Goal: Transaction & Acquisition: Purchase product/service

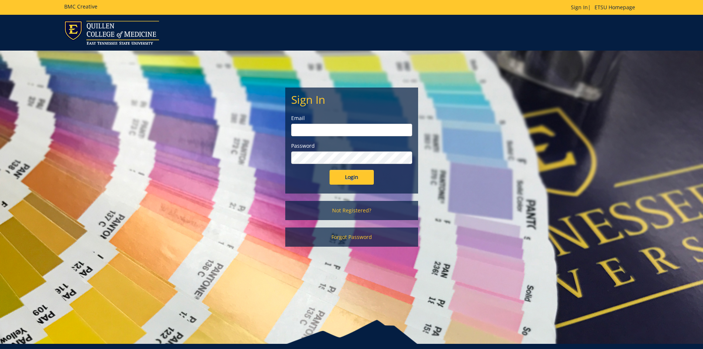
type input "reinss@etsu.edu"
click at [356, 176] on input "Login" at bounding box center [352, 177] width 44 height 15
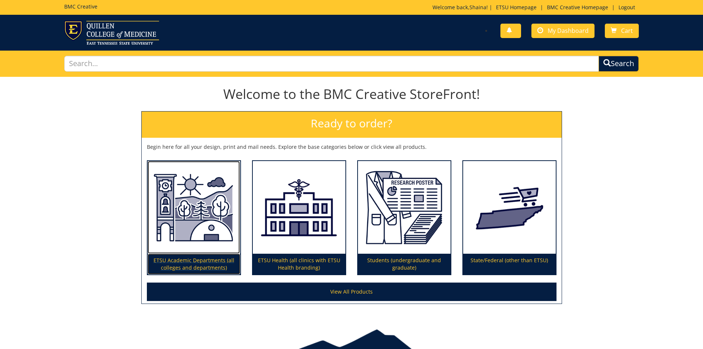
click at [191, 242] on img at bounding box center [194, 207] width 93 height 93
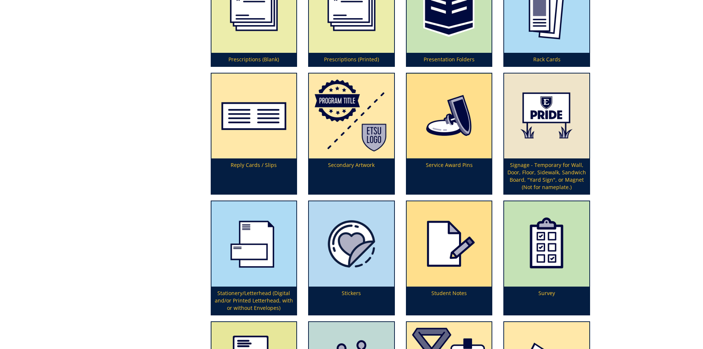
scroll to position [2214, 0]
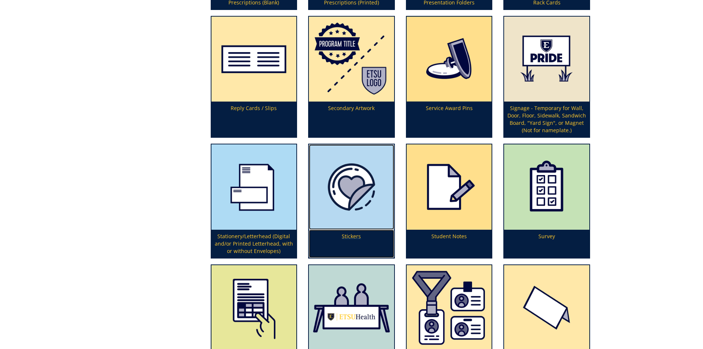
click at [349, 203] on img at bounding box center [351, 186] width 85 height 85
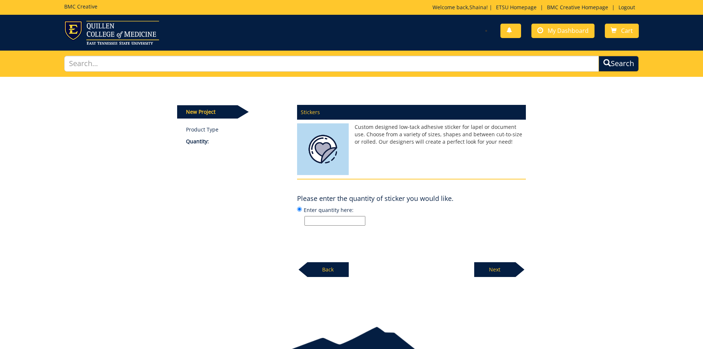
click at [340, 217] on input "Enter quantity here:" at bounding box center [334, 221] width 61 height 10
type input "200"
click at [416, 231] on div "Stickers Custom designed low-tack adhesive sticker for lapel or document use. C…" at bounding box center [412, 188] width 240 height 177
click at [487, 273] on p "Next" at bounding box center [494, 269] width 41 height 15
click at [343, 217] on input "Enter size here or "I need help":" at bounding box center [334, 221] width 61 height 10
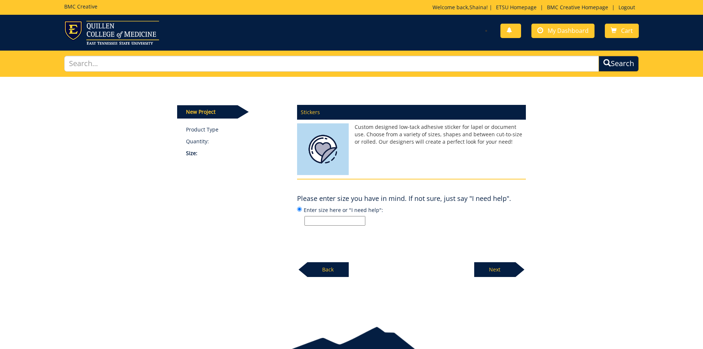
type input "2"
type input "3"
type input "2"
click at [308, 220] on input "2 inches wide" at bounding box center [334, 221] width 61 height 10
type input "2.5 inches wide"
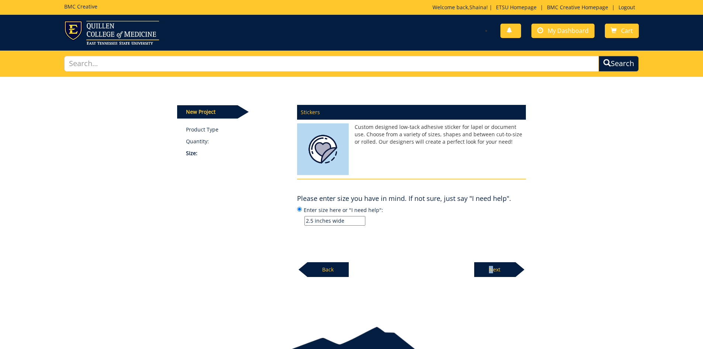
click at [493, 263] on p "Next" at bounding box center [494, 269] width 41 height 15
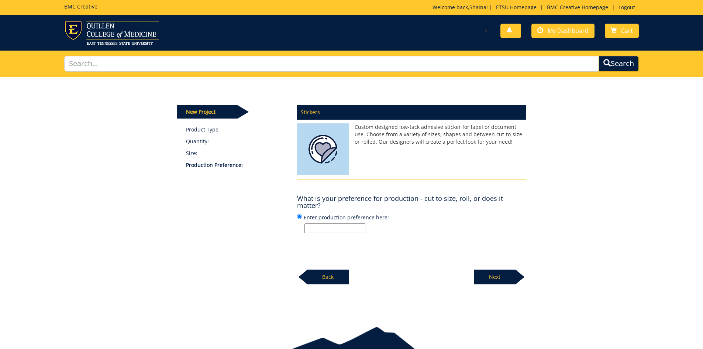
click at [316, 230] on input "Enter production preference here:" at bounding box center [334, 228] width 61 height 10
click at [315, 231] on input "Enter production preference here:" at bounding box center [334, 228] width 61 height 10
click at [289, 238] on div "New Project Product Type Quantity: Size: Production Preference: Stickers Custom…" at bounding box center [352, 181] width 360 height 208
click at [309, 228] on input "Enter production preference here:" at bounding box center [334, 228] width 61 height 10
click at [257, 241] on div "New Project Product Type Quantity: Size: Production Preference: Stickers Custom…" at bounding box center [352, 181] width 360 height 208
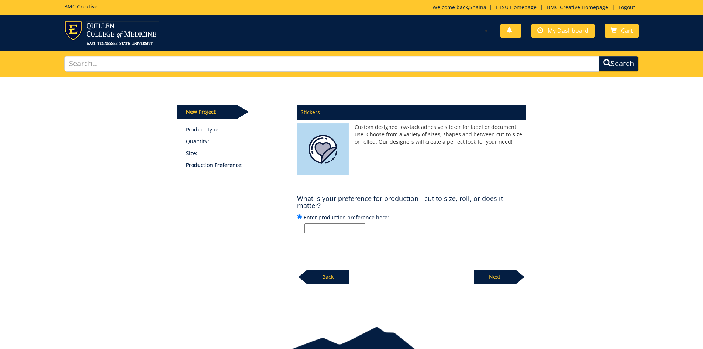
click at [320, 224] on input "Enter production preference here:" at bounding box center [334, 228] width 61 height 10
type input "Cut to size"
click at [490, 258] on div "Stickers Custom designed low-tack adhesive sticker for lapel or document use. C…" at bounding box center [412, 192] width 240 height 184
click at [492, 280] on p "Next" at bounding box center [494, 276] width 41 height 15
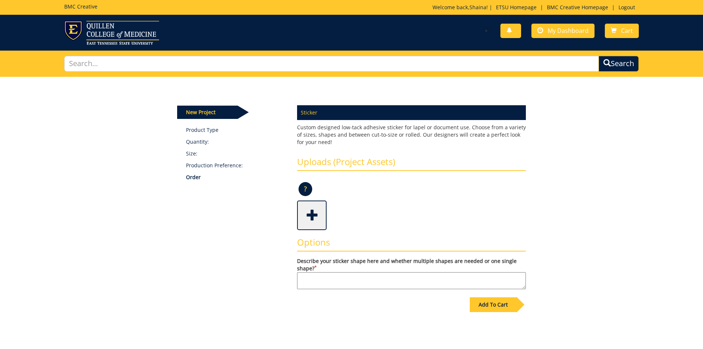
click at [310, 224] on span at bounding box center [313, 214] width 30 height 26
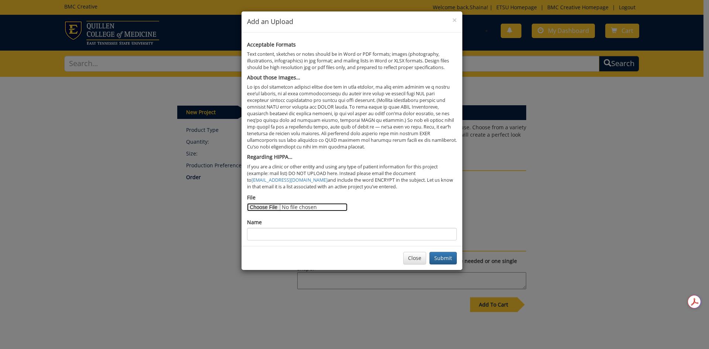
click at [262, 206] on input "File" at bounding box center [297, 207] width 100 height 8
type input "C:\fakepath\Sunset Yoga on the Field Sticker 2025.png"
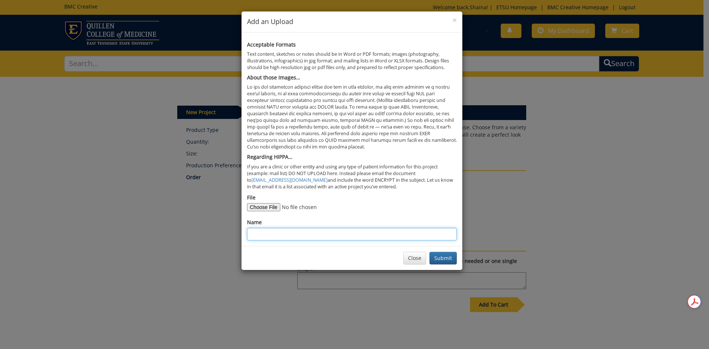
click at [278, 234] on input "Name" at bounding box center [352, 234] width 210 height 13
type input "Sunset Yoga on the Field Sticker"
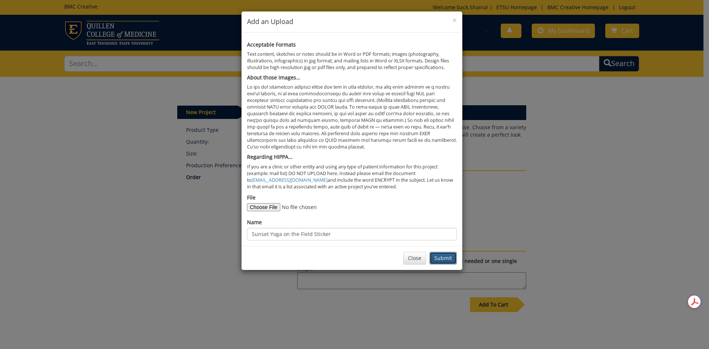
click at [436, 253] on button "Submit" at bounding box center [442, 258] width 27 height 13
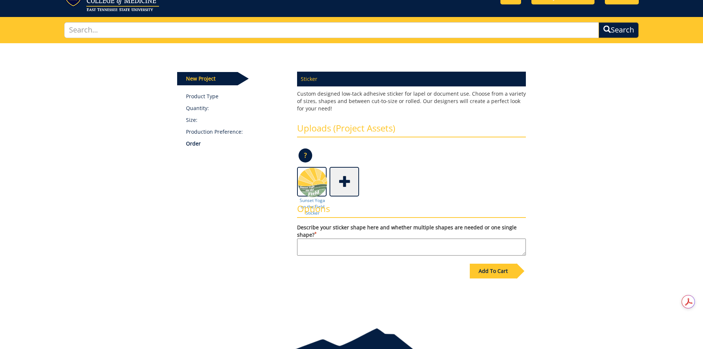
scroll to position [72, 0]
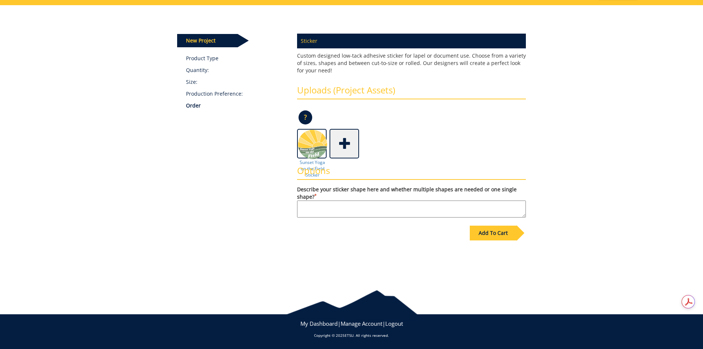
click at [345, 213] on textarea "Describe your sticker shape here and whether multiple shapes are needed or one …" at bounding box center [411, 208] width 229 height 17
type textarea "Circle with white outline"
click at [482, 232] on div "Add To Cart" at bounding box center [493, 232] width 47 height 15
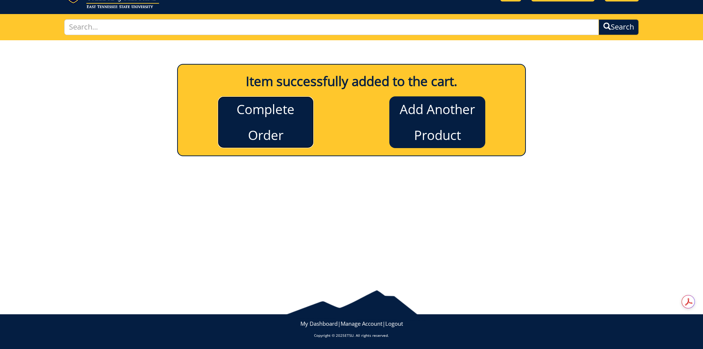
click at [273, 107] on link "Complete Order" at bounding box center [266, 122] width 96 height 52
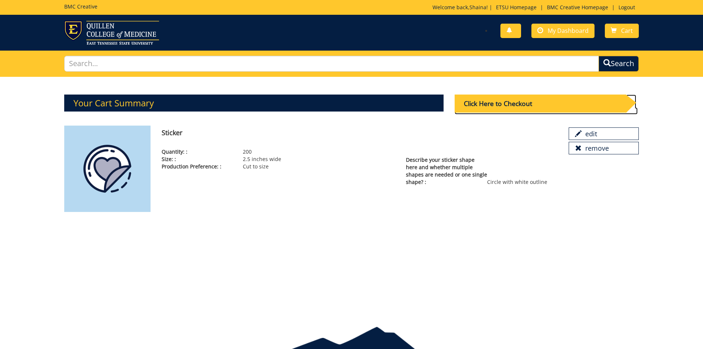
click at [537, 105] on div "Click Here to Checkout" at bounding box center [540, 103] width 171 height 18
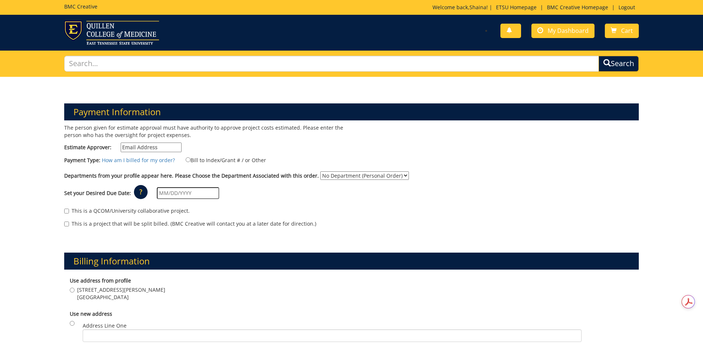
click at [150, 144] on input "Estimate Approver:" at bounding box center [151, 147] width 61 height 10
type input "[EMAIL_ADDRESS][DOMAIN_NAME]"
click at [200, 158] on label "Bill to Index/Grant # / or Other" at bounding box center [221, 160] width 90 height 8
click at [190, 158] on input "Bill to Index/Grant # / or Other" at bounding box center [188, 159] width 5 height 5
radio input "true"
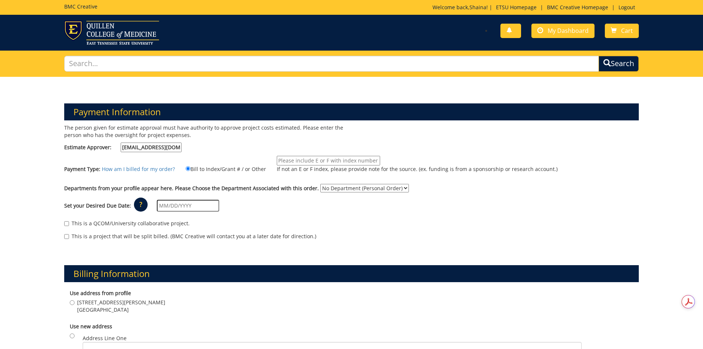
click at [292, 159] on input "If not an E or F index, please provide note for the source. (ex. funding is fro…" at bounding box center [328, 161] width 103 height 10
type input "E50723"
click at [329, 185] on select "No Department (Personal Order) Campus Recreation" at bounding box center [364, 188] width 89 height 8
select select "35"
click at [320, 184] on select "No Department (Personal Order) Campus Recreation" at bounding box center [364, 188] width 89 height 8
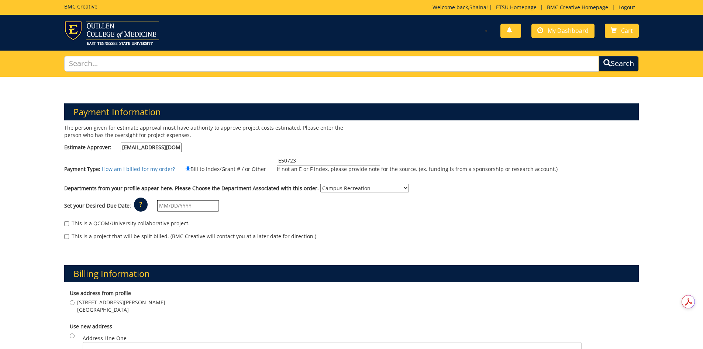
click at [195, 203] on input "text" at bounding box center [188, 206] width 62 height 12
click at [171, 278] on td "18" at bounding box center [173, 278] width 12 height 11
click at [193, 207] on input "08/18/2025" at bounding box center [188, 206] width 62 height 12
click at [195, 278] on td "20" at bounding box center [195, 278] width 12 height 11
type input "08/20/2025"
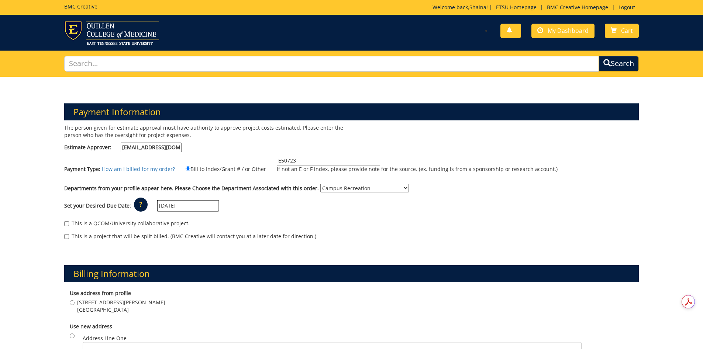
click at [251, 214] on div "Set your Desired Due Date: ? × How long will my project take to finish? : Pleas…" at bounding box center [352, 206] width 586 height 20
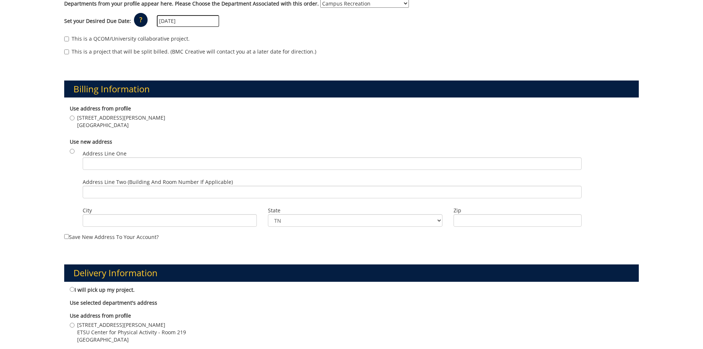
click at [113, 124] on span "Johnson City , TN 37604" at bounding box center [121, 124] width 88 height 7
click at [75, 120] on input "1244 Jack Vest Dr. Johnson City , TN 37604" at bounding box center [72, 118] width 5 height 5
radio input "true"
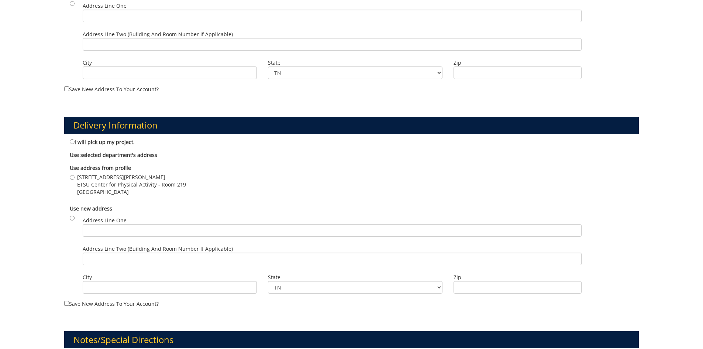
click at [95, 179] on span "1244 Jack Vest Dr." at bounding box center [131, 176] width 109 height 7
click at [75, 179] on input "1244 Jack Vest Dr. ETSU Center for Physical Activity - Room 219 Johnson City , …" at bounding box center [72, 177] width 5 height 5
radio input "true"
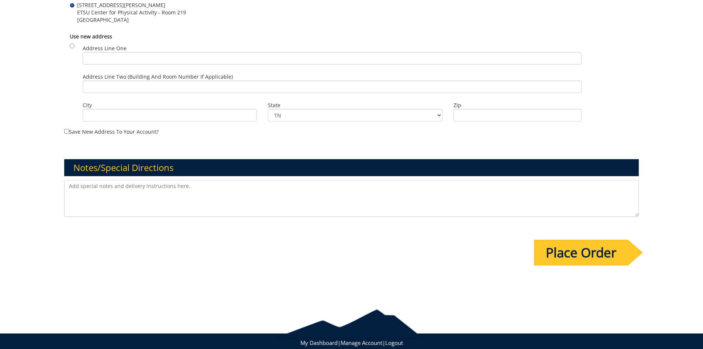
scroll to position [523, 0]
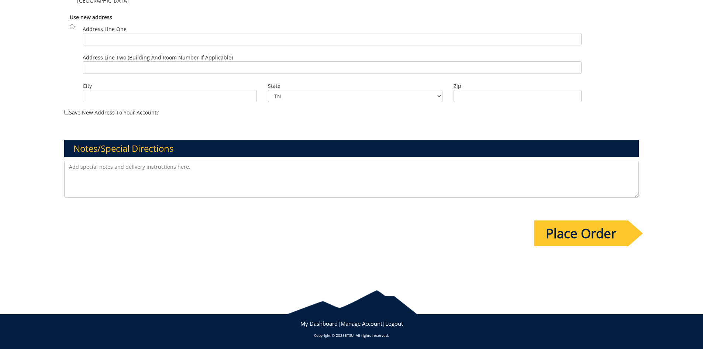
click at [166, 191] on textarea at bounding box center [351, 179] width 575 height 37
click at [214, 190] on textarea "Would like a matte material like last years. Need in hand by 8/25." at bounding box center [351, 179] width 575 height 37
click at [239, 172] on textarea "Would like a matte material like last years. Need in hand by 8/25." at bounding box center [351, 179] width 575 height 37
click at [214, 177] on textarea "Would like a matte material like last years. Need in hand by 8/25." at bounding box center [351, 179] width 575 height 37
click at [251, 173] on textarea "Would like a matte material like last years. Need in hand by 8/25." at bounding box center [351, 179] width 575 height 37
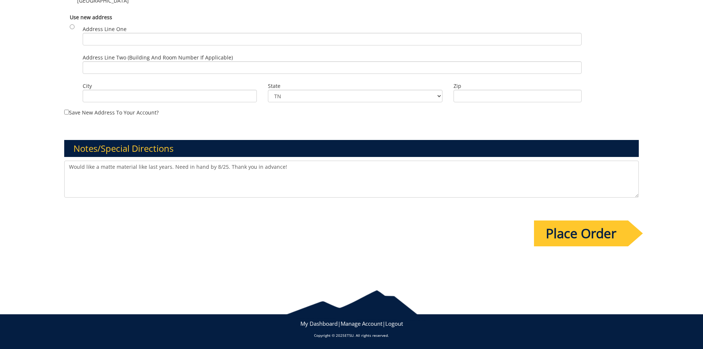
type textarea "Would like a matte material like last years. Need in hand by 8/25. Thank you in…"
drag, startPoint x: 568, startPoint y: 235, endPoint x: 655, endPoint y: 121, distance: 143.8
click at [559, 225] on input "Place Order" at bounding box center [581, 233] width 94 height 26
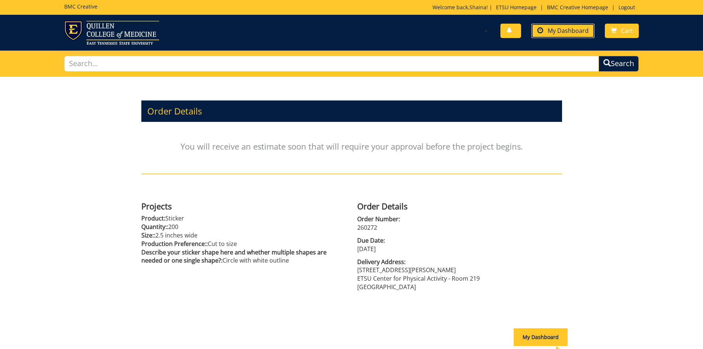
click at [564, 31] on span "My Dashboard" at bounding box center [568, 31] width 41 height 8
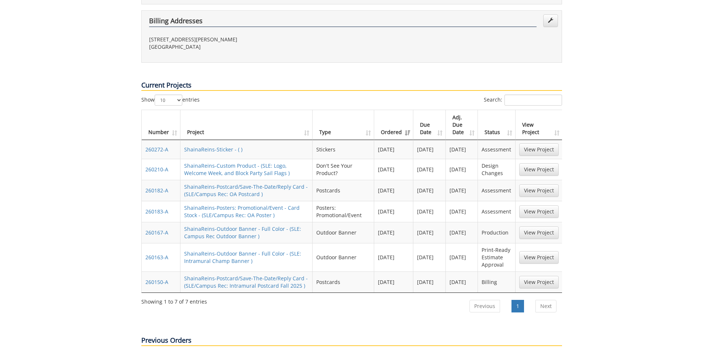
scroll to position [258, 0]
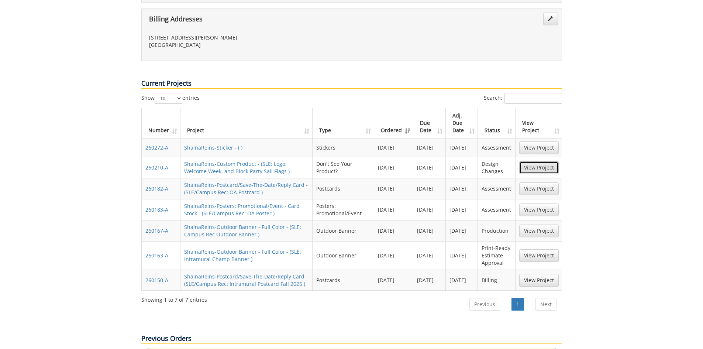
click at [533, 161] on link "View Project" at bounding box center [538, 167] width 39 height 13
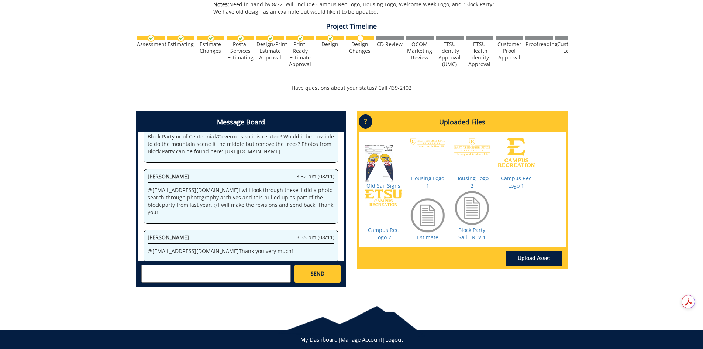
scroll to position [210, 0]
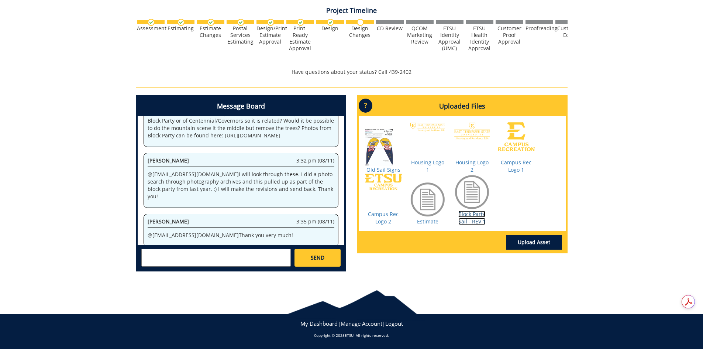
click at [474, 217] on link "Block Party Sail - REV 1" at bounding box center [471, 217] width 27 height 14
click at [599, 122] on div "260210-A ShainaReins-Custom Product [SLE: Logo, Welcome Week, and Block Party S…" at bounding box center [351, 72] width 703 height 410
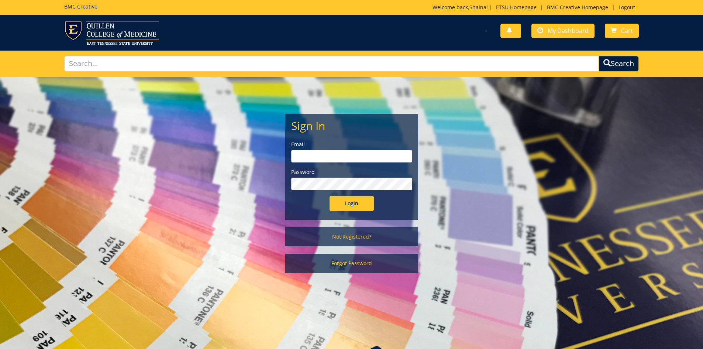
type input "[EMAIL_ADDRESS][DOMAIN_NAME]"
click at [371, 194] on form "Sign In Email reinss@etsu.edu Password Login" at bounding box center [351, 165] width 121 height 91
click at [358, 202] on input "Login" at bounding box center [352, 203] width 44 height 15
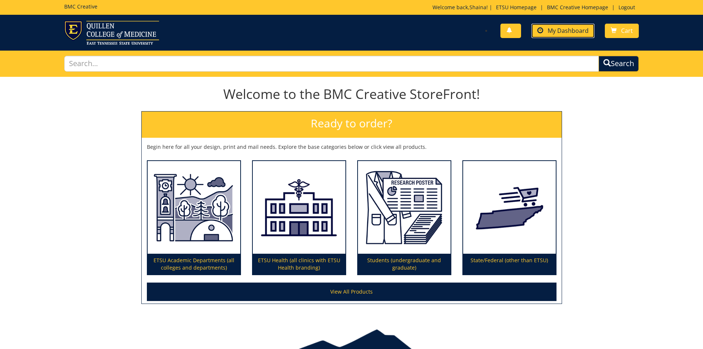
click at [584, 31] on span "My Dashboard" at bounding box center [568, 31] width 41 height 8
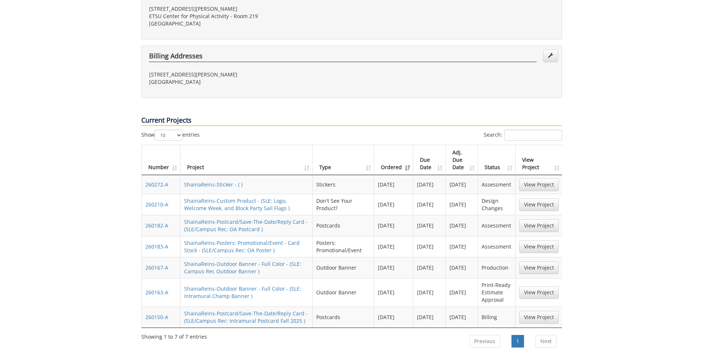
scroll to position [258, 0]
